Goal: Task Accomplishment & Management: Manage account settings

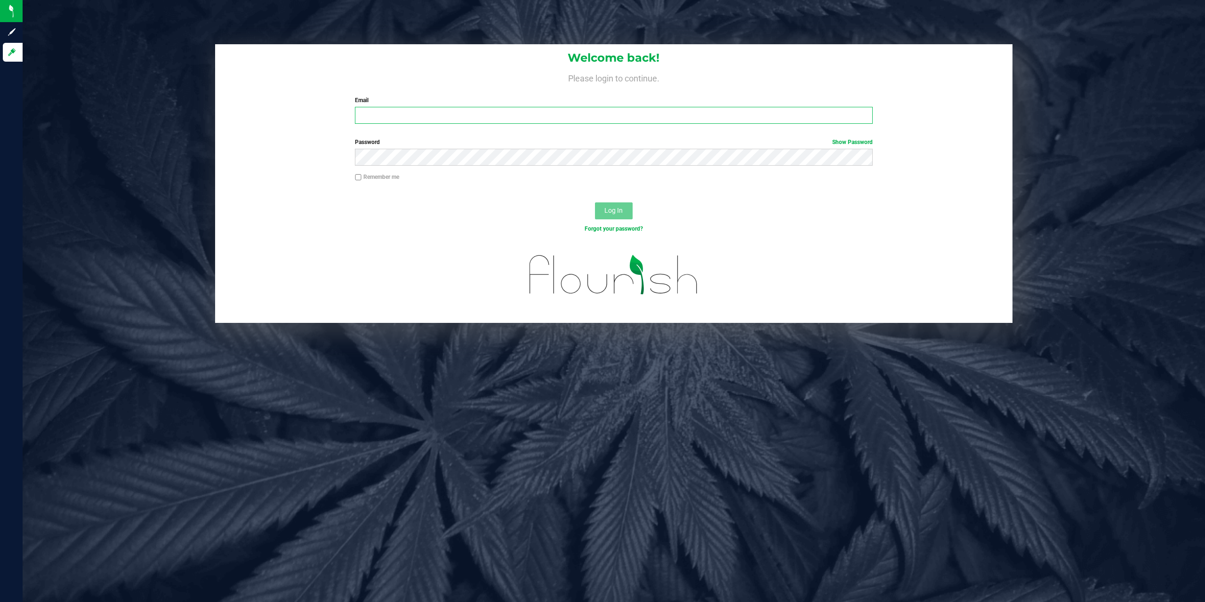
paste input "[EMAIL_ADDRESS][DOMAIN_NAME]"
type input "[EMAIL_ADDRESS][DOMAIN_NAME]"
click at [620, 210] on span "Log In" at bounding box center [613, 211] width 18 height 8
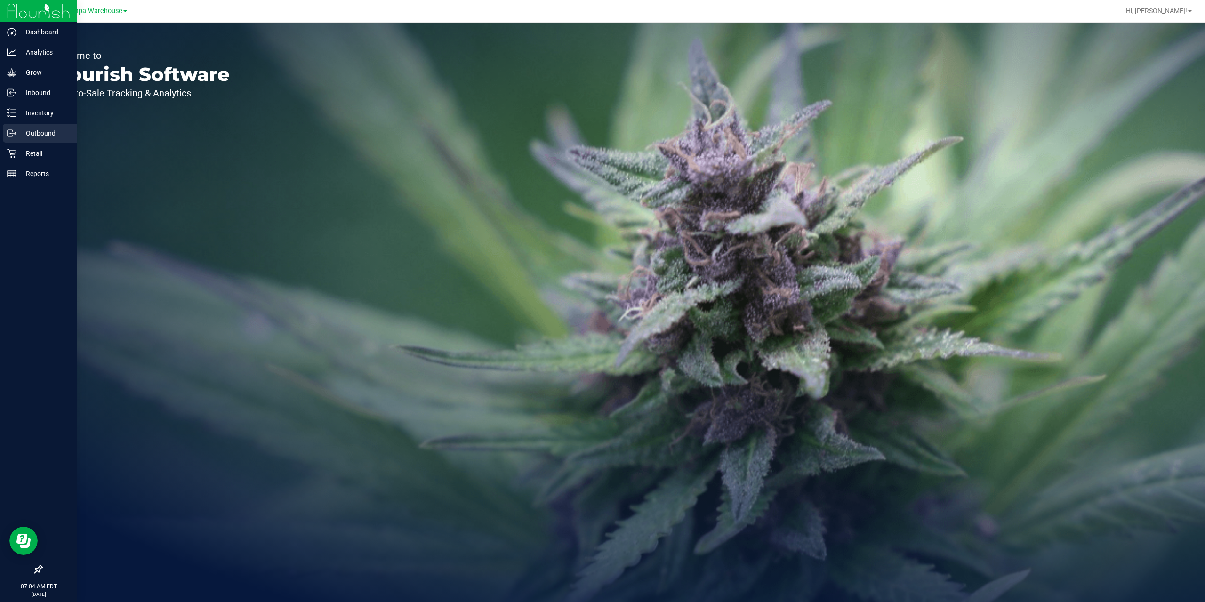
click at [18, 133] on p "Outbound" at bounding box center [44, 133] width 56 height 11
